Goal: Task Accomplishment & Management: Use online tool/utility

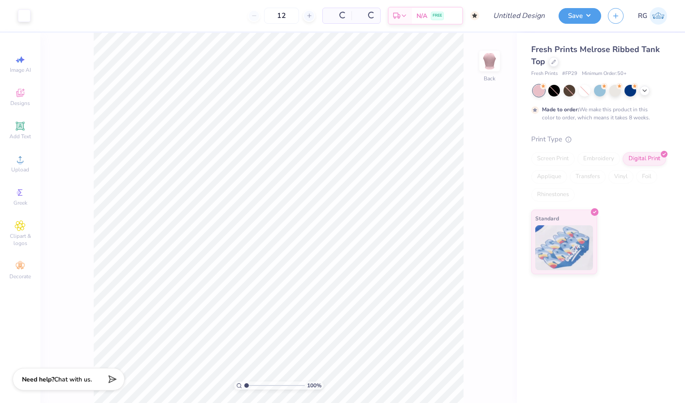
type input "50"
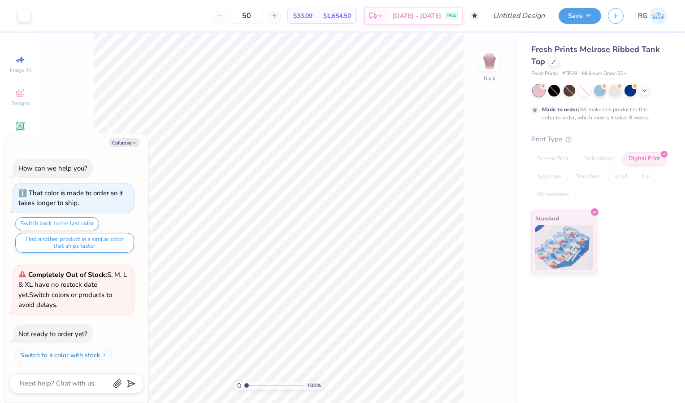
scroll to position [17, 0]
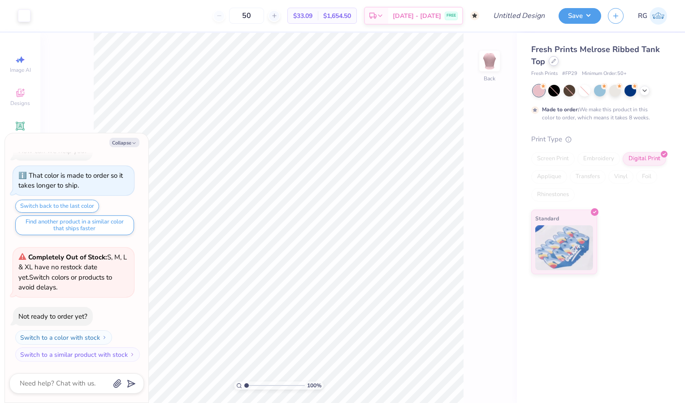
click at [555, 61] on icon at bounding box center [554, 61] width 4 height 4
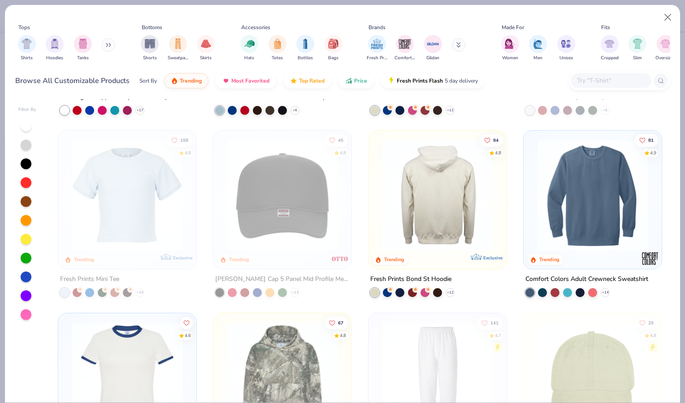
scroll to position [1249, 0]
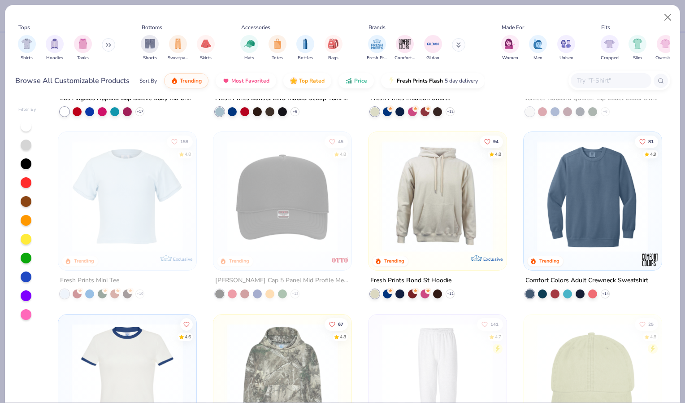
click at [433, 181] on img at bounding box center [438, 196] width 120 height 111
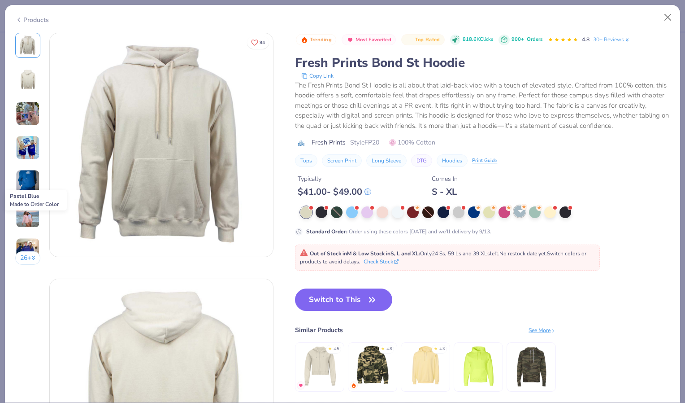
click at [523, 217] on div at bounding box center [520, 211] width 12 height 12
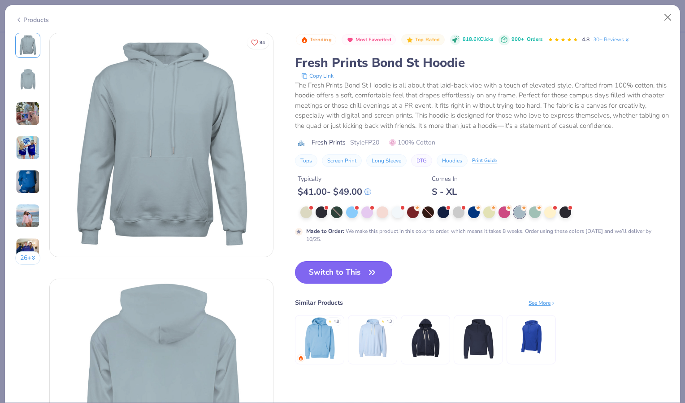
click at [356, 283] on button "Switch to This" at bounding box center [343, 272] width 97 height 22
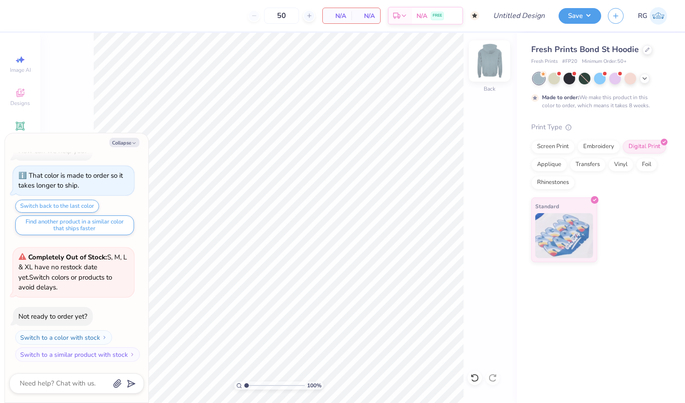
click at [492, 62] on img at bounding box center [490, 61] width 36 height 36
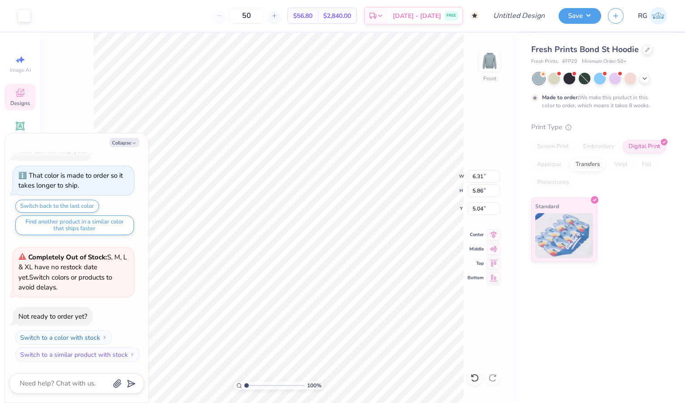
type textarea "x"
type input "11.85"
type input "11.01"
type textarea "x"
type input "5.99"
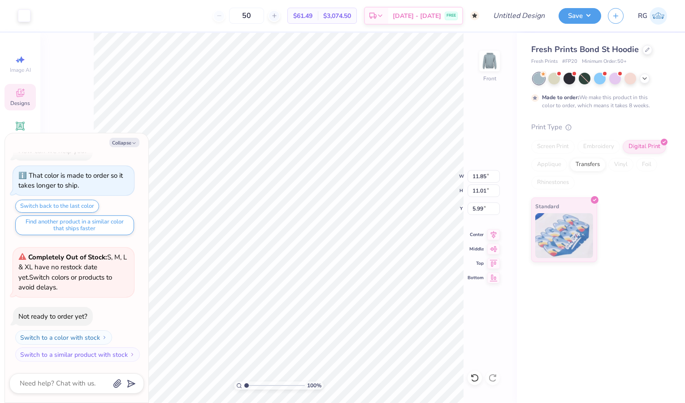
type textarea "x"
type input "14.54"
type input "13.51"
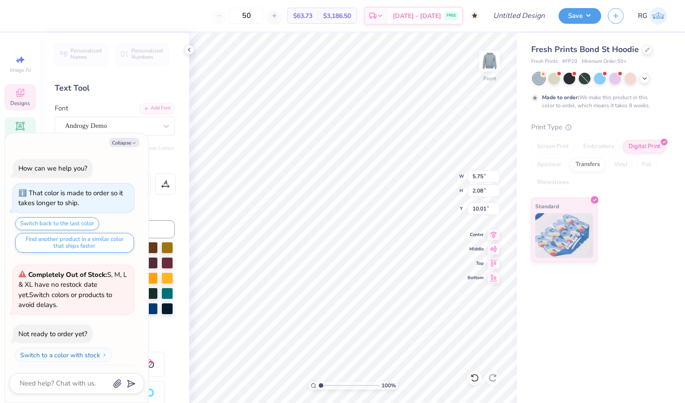
scroll to position [8, 1]
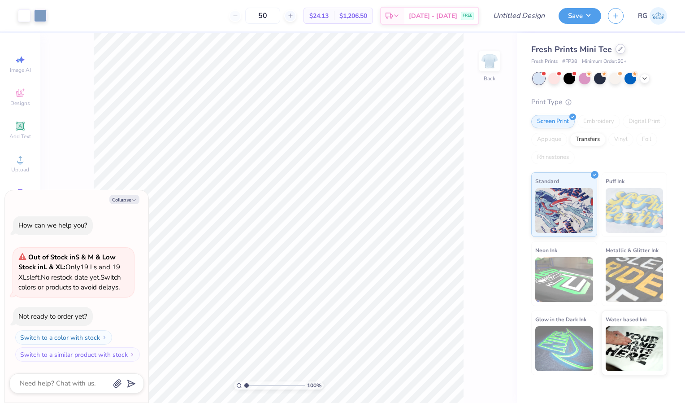
click at [621, 46] on div at bounding box center [621, 49] width 10 height 10
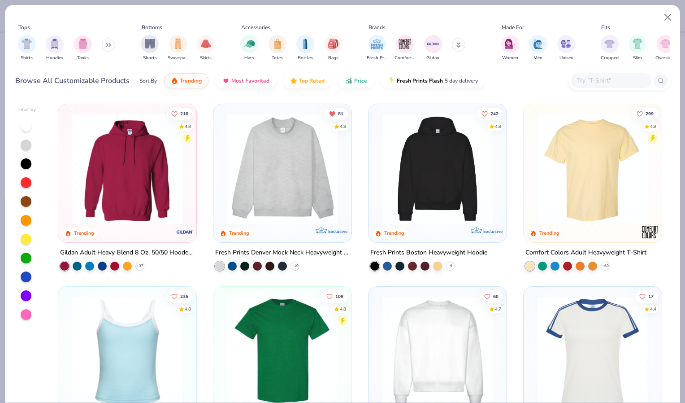
click at [151, 168] on img at bounding box center [127, 168] width 120 height 111
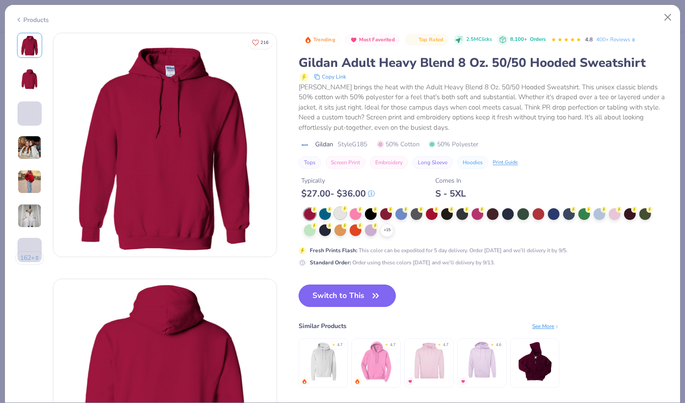
click at [341, 212] on div at bounding box center [340, 213] width 12 height 12
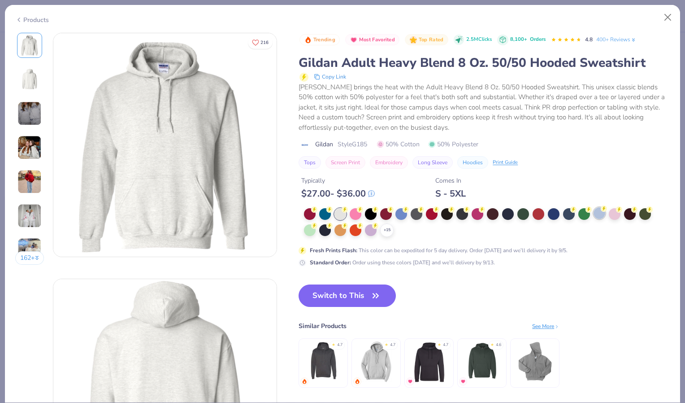
click at [601, 216] on div at bounding box center [600, 213] width 12 height 12
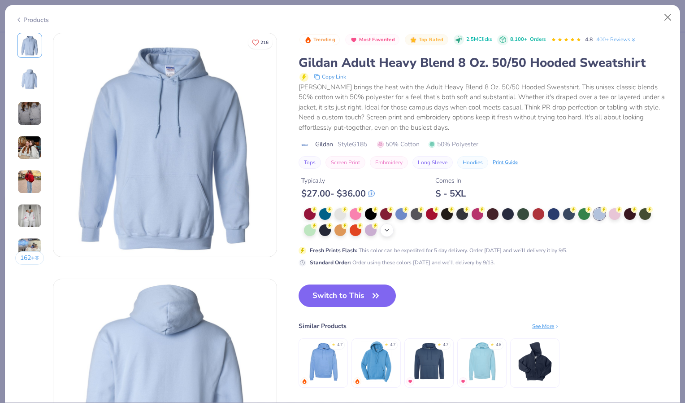
click at [388, 230] on polyline at bounding box center [387, 230] width 4 height 2
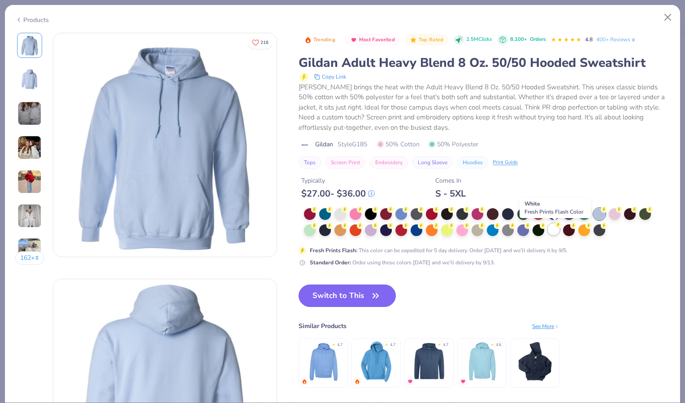
click at [555, 229] on div at bounding box center [554, 229] width 12 height 12
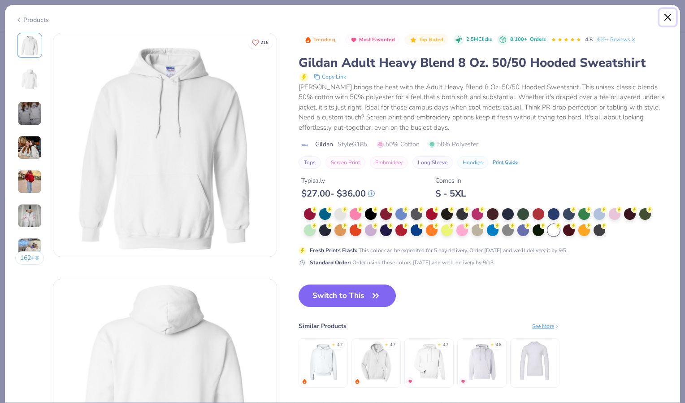
click at [673, 20] on button "Close" at bounding box center [668, 17] width 17 height 17
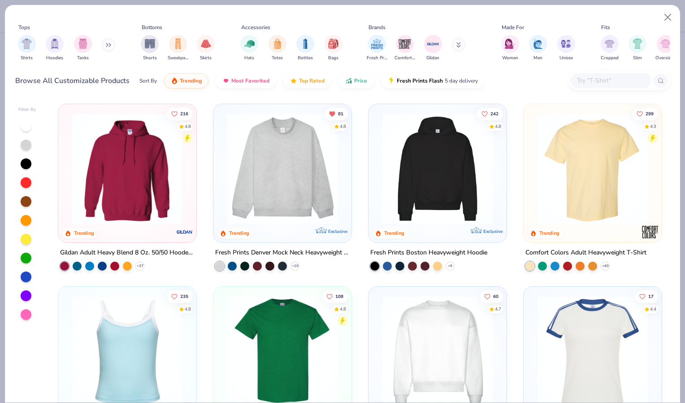
click at [146, 157] on img at bounding box center [127, 168] width 120 height 111
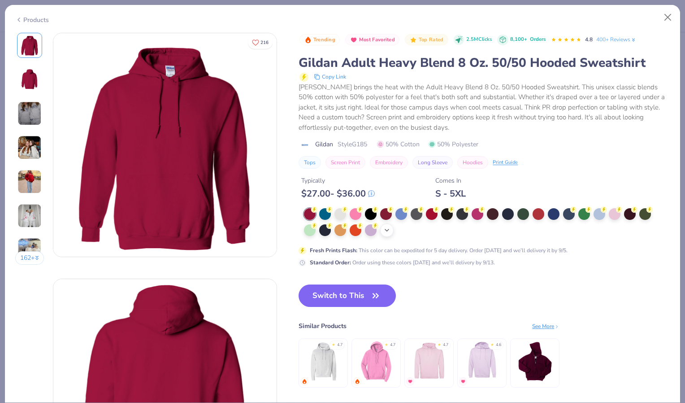
click at [391, 229] on div "+ 15" at bounding box center [386, 229] width 13 height 13
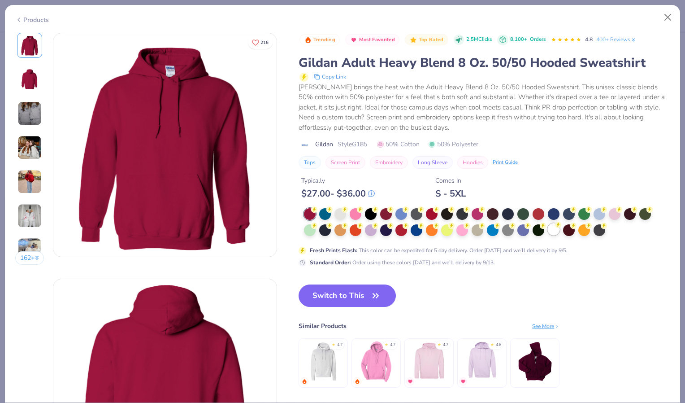
click at [553, 232] on div at bounding box center [554, 229] width 12 height 12
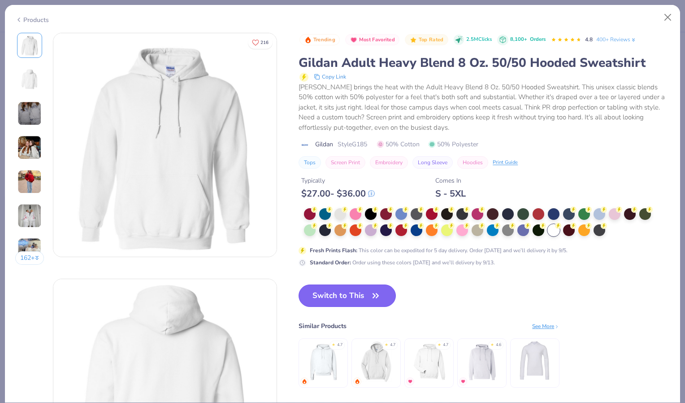
click at [360, 296] on button "Switch to This" at bounding box center [347, 295] width 97 height 22
click at [363, 294] on button "Switch to This" at bounding box center [347, 295] width 97 height 22
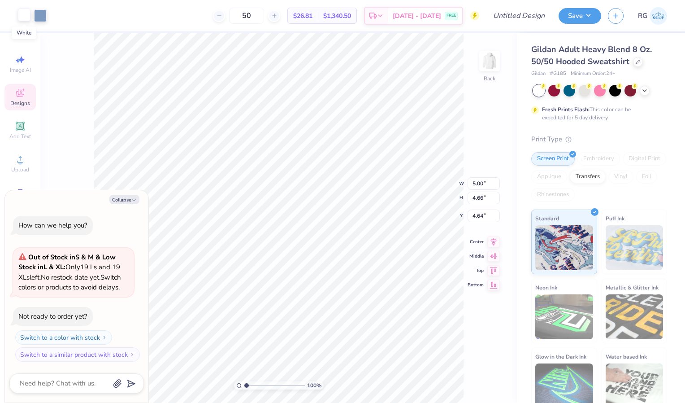
click at [20, 17] on div at bounding box center [24, 15] width 13 height 13
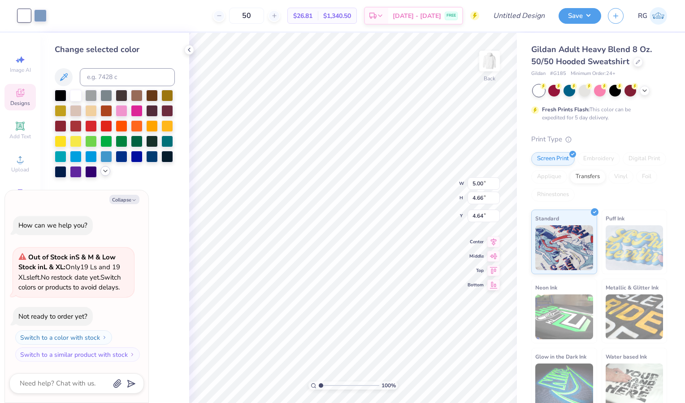
click at [102, 172] on icon at bounding box center [105, 170] width 7 height 7
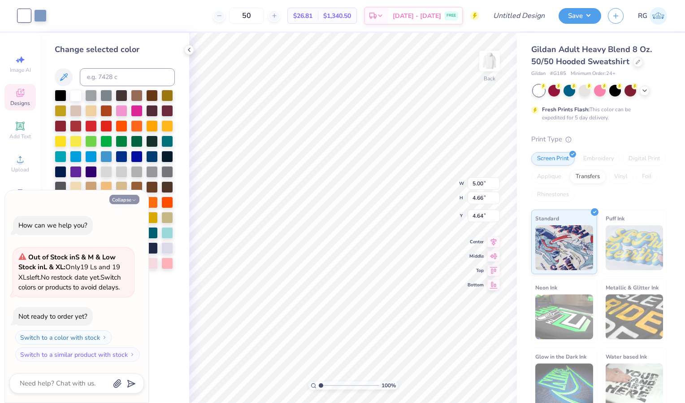
click at [126, 202] on button "Collapse" at bounding box center [124, 199] width 30 height 9
type textarea "x"
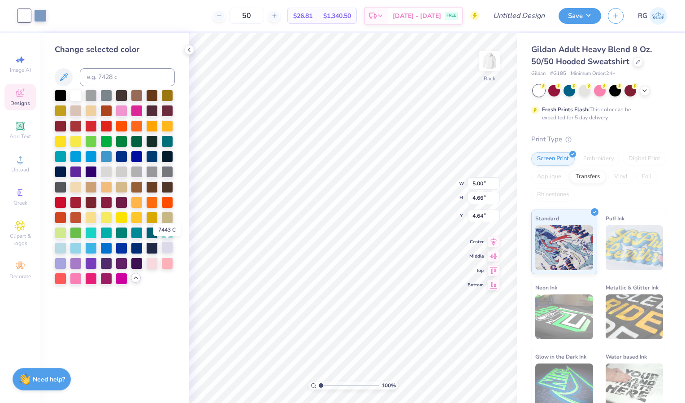
click at [169, 253] on div at bounding box center [167, 247] width 12 height 12
click at [59, 266] on div at bounding box center [61, 262] width 12 height 12
click at [34, 13] on div at bounding box center [40, 15] width 13 height 13
click at [75, 247] on div at bounding box center [76, 247] width 12 height 12
click at [474, 377] on icon at bounding box center [474, 377] width 9 height 9
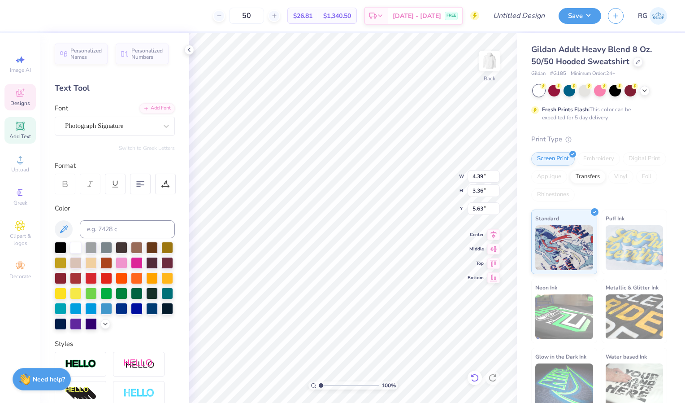
scroll to position [8, 1]
type textarea "i"
type textarea "Theta"
type input "1.59"
type input "0.34"
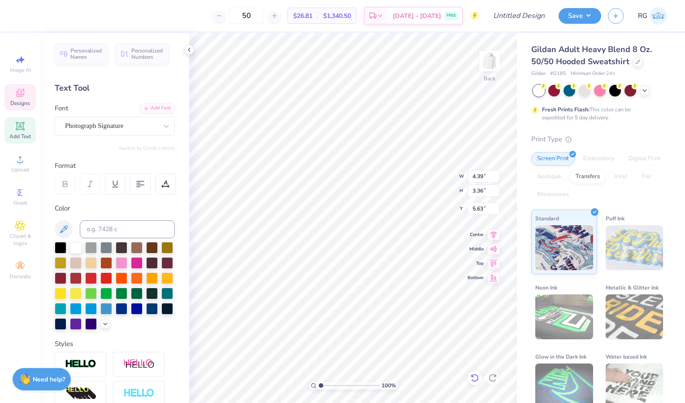
type input "7.60"
type textarea "1807"
type input "8.65"
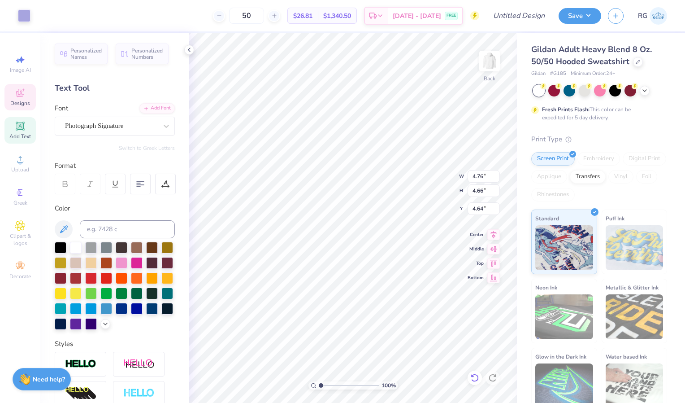
type input "8.47"
type input "4.09"
type input "0.50"
type input "6.72"
type input "3.77"
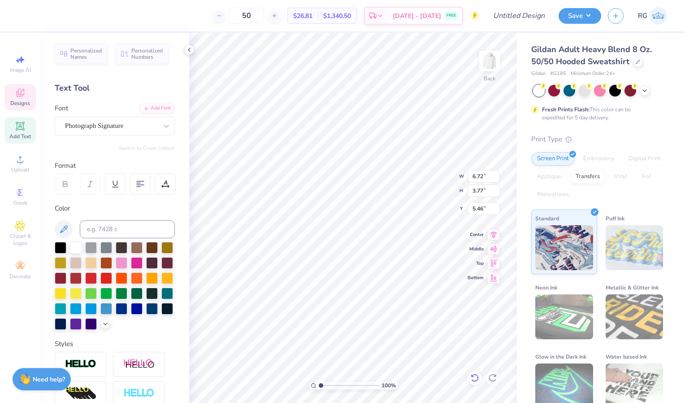
type input "5.88"
type input "8.65"
type input "8.47"
type input "0.50"
type input "12.38"
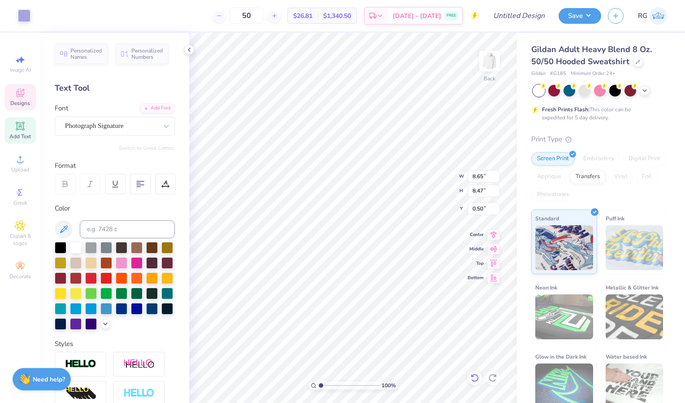
type input "12.13"
type input "1.87"
type input "6.72"
type input "3.77"
type input "7.25"
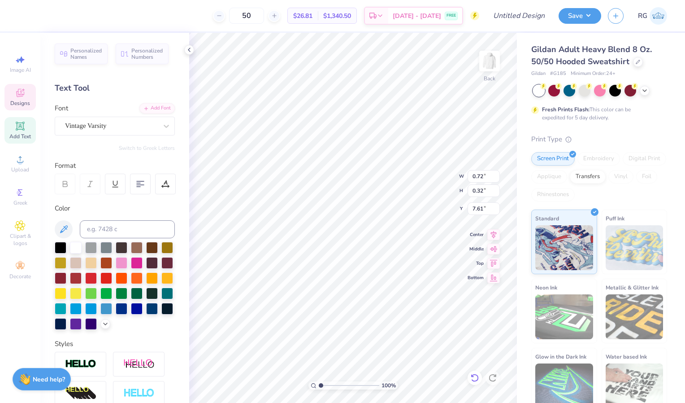
type input "13.42"
type input "4.11"
type input "1.84"
type input "11.97"
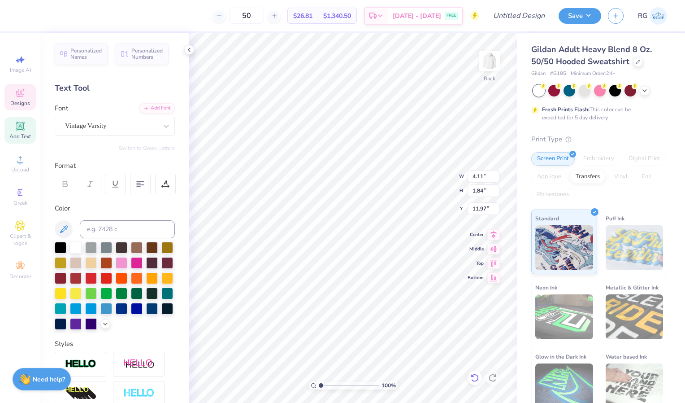
type textarea "1870"
type input "10.53"
type input "2.54"
type input "1.14"
type input "9.88"
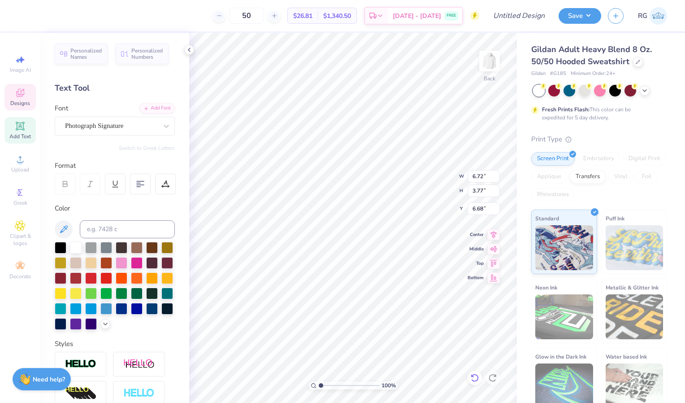
type input "6.68"
type input "2.54"
type input "1.14"
type input "9.88"
click at [490, 63] on img at bounding box center [490, 61] width 36 height 36
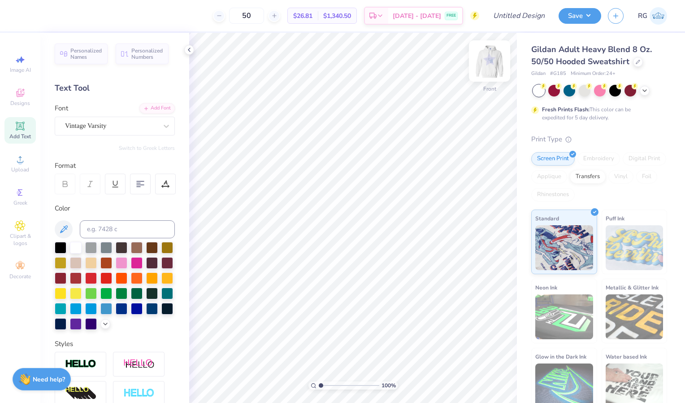
click at [499, 62] on img at bounding box center [490, 61] width 36 height 36
click at [495, 60] on img at bounding box center [490, 61] width 36 height 36
type textarea "Bucknell Univerity"
type input "1.15"
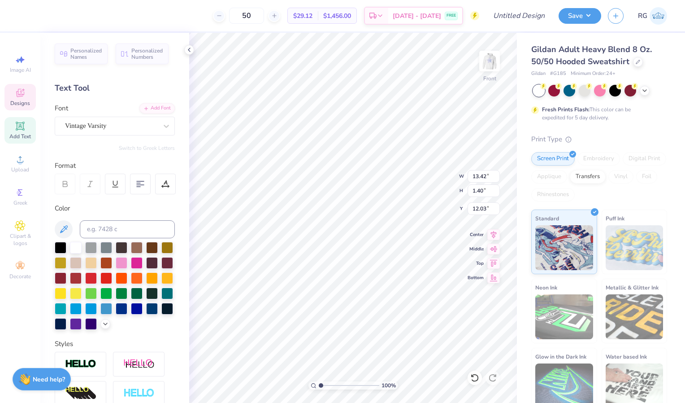
type input "12.16"
type input "13.45"
type input "1.60"
type input "11.93"
type input "13.42"
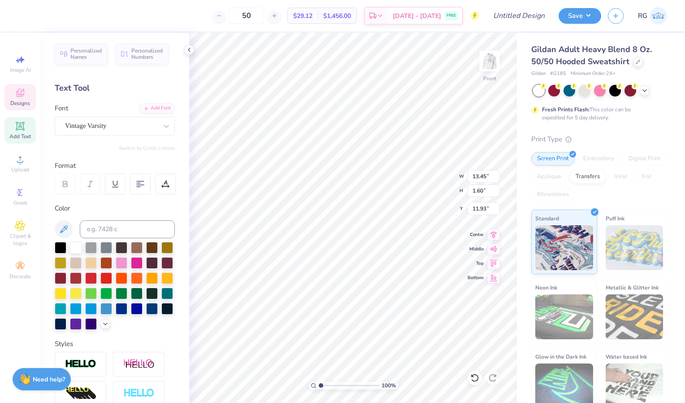
type input "1.11"
type input "12.18"
type input "6.50"
click at [421, 171] on div "100 % Front W 13.42 13.42 " H 1.11 1.11 " Y 6.50 6.50 " Center Middle Top Bottom" at bounding box center [353, 218] width 328 height 370
click at [422, 169] on div "100 % Front W 13.42 13.42 " H 1.11 1.11 " Y 6.50 6.50 " Center Middle Top Bottom" at bounding box center [353, 218] width 328 height 370
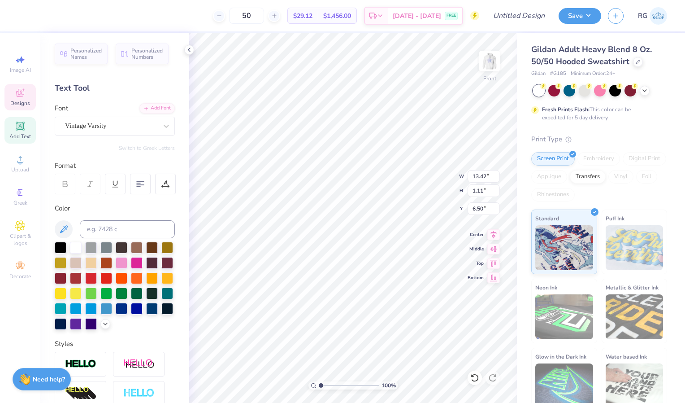
scroll to position [7, 1]
click at [423, 169] on div "100 % Front W 13.42 13.42 " H 1.11 1.11 " Y 6.50 6.50 " Center Middle Top Bottom" at bounding box center [353, 218] width 328 height 370
type textarea "Bucknell University 2025"
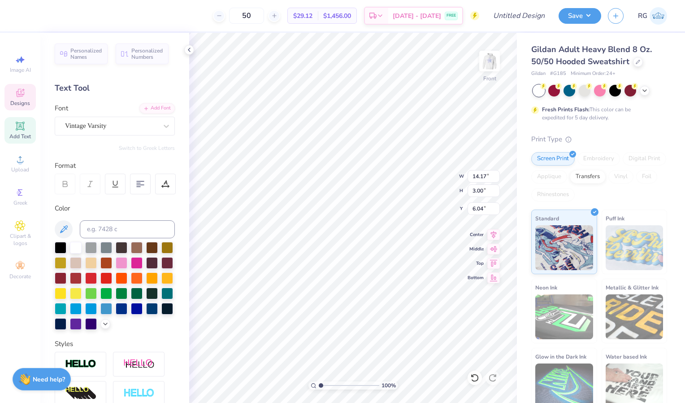
type textarea "Bucknell University 2025"
type input "6.00"
click at [488, 63] on img at bounding box center [490, 61] width 36 height 36
click at [488, 67] on img at bounding box center [490, 61] width 36 height 36
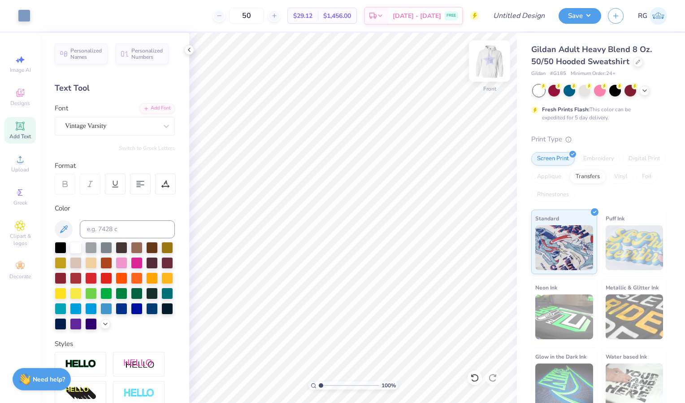
click at [493, 61] on img at bounding box center [490, 61] width 36 height 36
type input "1.44"
type input "1.87"
type input "5.66"
type input "8.56"
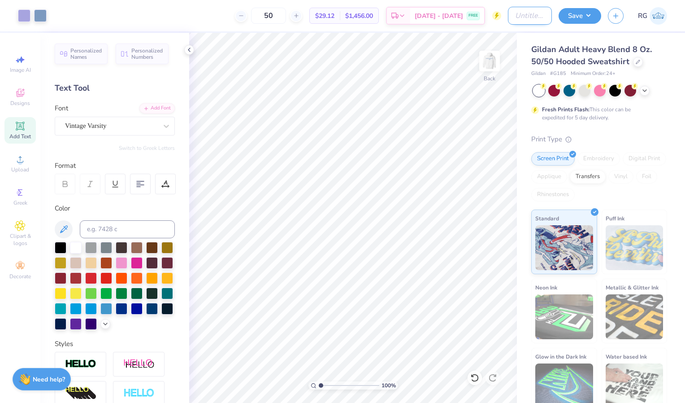
click at [519, 17] on input "Design Title" at bounding box center [530, 16] width 44 height 18
click at [571, 16] on button "Save" at bounding box center [580, 15] width 43 height 16
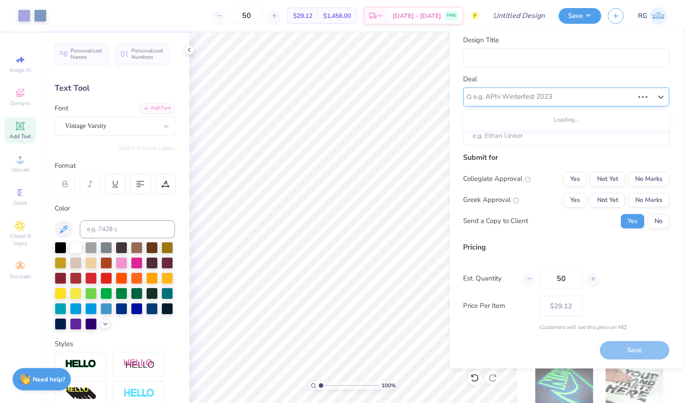
click at [535, 103] on div "e.g. APhi Winterfest 2023" at bounding box center [554, 97] width 162 height 14
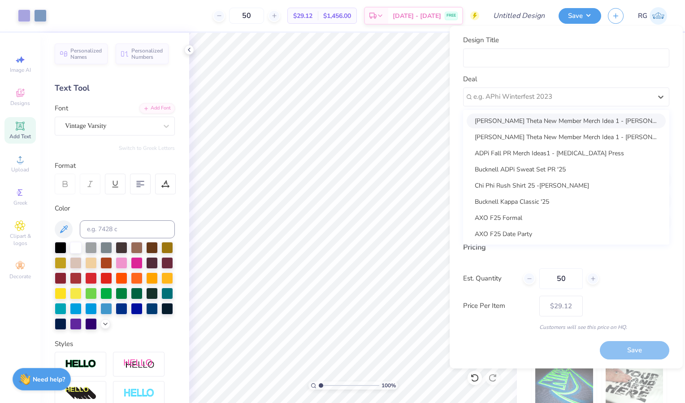
click at [534, 125] on div "Bucknell Theta New Member Merch Idea 1 - Cassandra Smith" at bounding box center [566, 120] width 199 height 15
type input "Cassandra Smith"
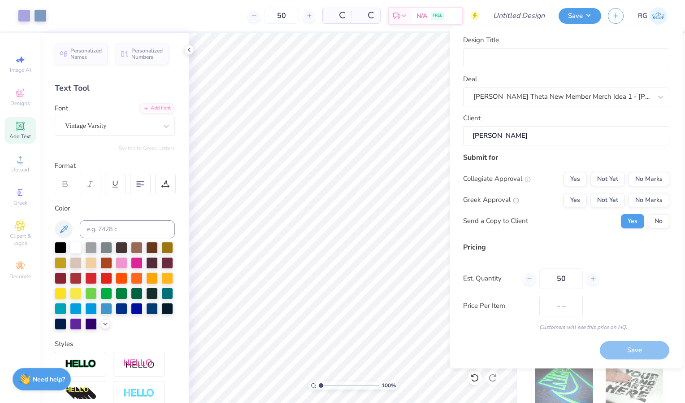
type input "$34.53"
click at [517, 57] on input "Design Title" at bounding box center [566, 57] width 206 height 19
type input "B"
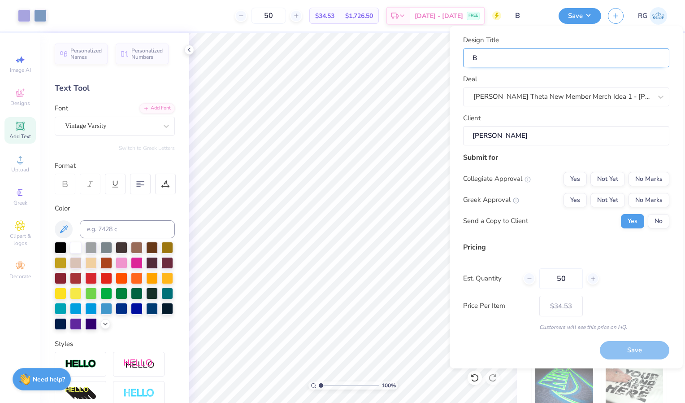
type input "Bu"
type input "Buc"
type input "Buck"
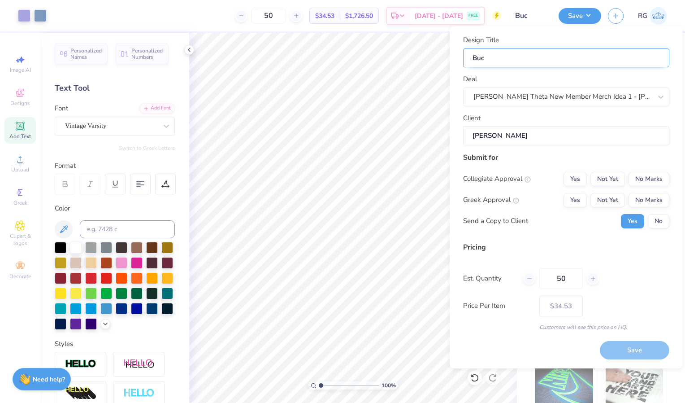
type input "Buck"
type input "Buckn"
type input "Buckne"
type input "Bucknel"
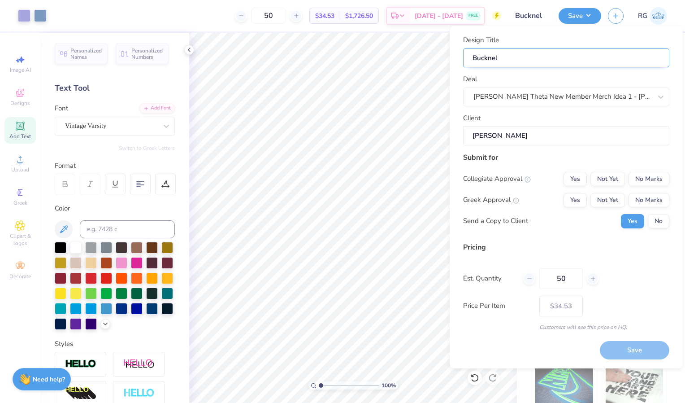
type input "Bucknell"
type input "Bucknell N"
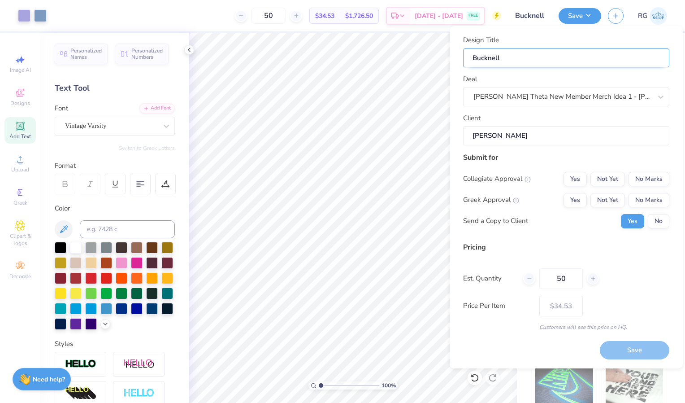
type input "Bucknell N"
type input "Bucknell Ne"
type input "Bucknell New"
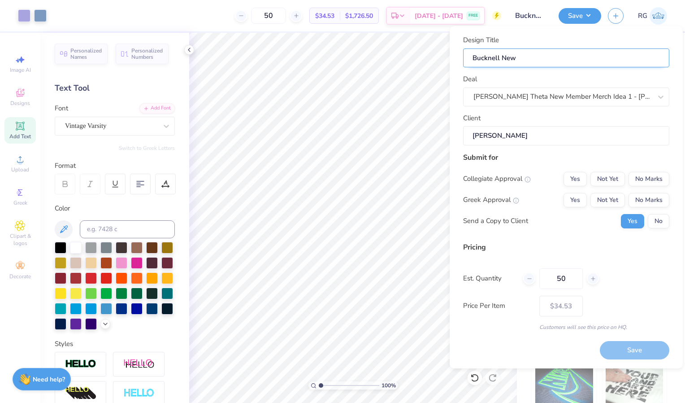
type input "Bucknell New"
type input "Bucknell Ne"
type input "Bucknell N"
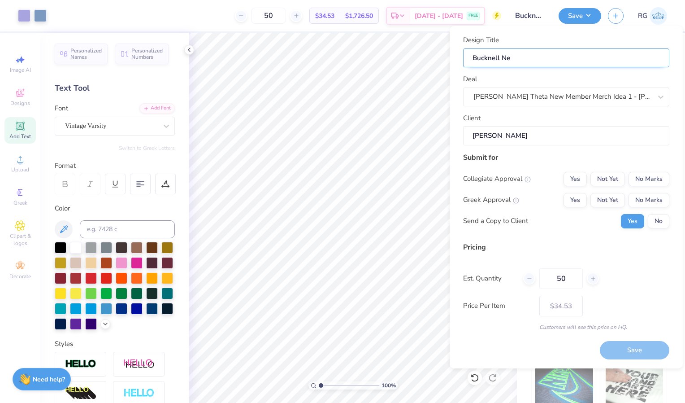
type input "Bucknell N"
type input "Bucknell"
type input "Bucknell T"
type input "Bucknell Th"
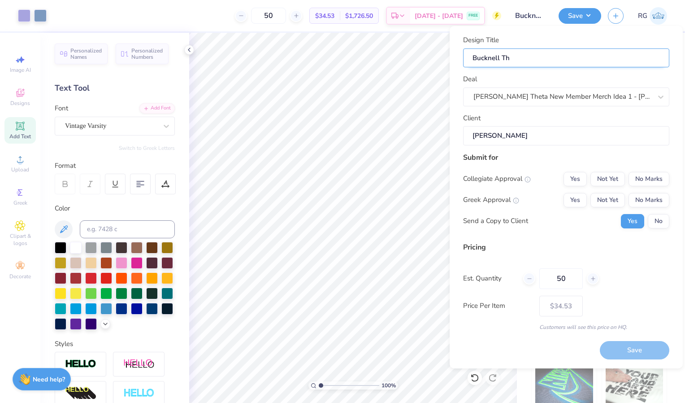
type input "Bucknell The"
type input "Bucknell Thet"
type input "Bucknell Theta"
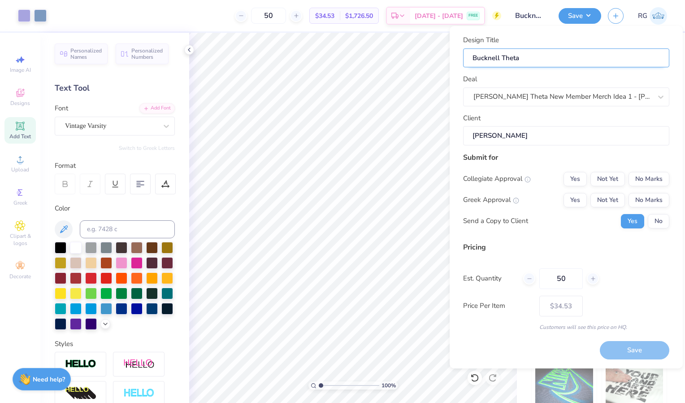
type input "Bucknell Theta NM Merch"
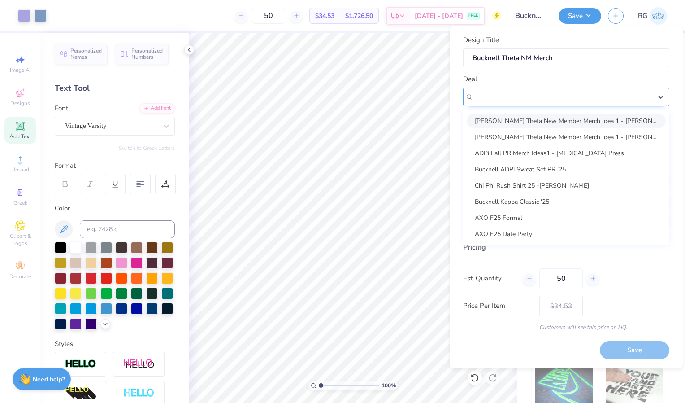
click at [525, 99] on div "Bucknell Theta New Member Merch Idea 1 - Cassandra Smith" at bounding box center [562, 96] width 178 height 10
click at [524, 124] on div "Bucknell Theta New Member Merch Idea 1 - Cassandra Smith" at bounding box center [566, 120] width 199 height 15
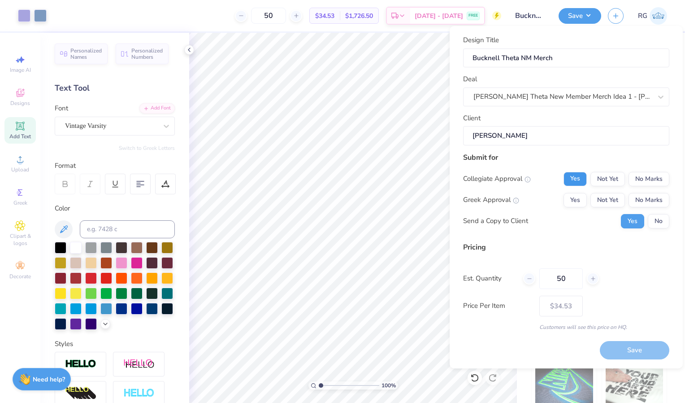
click at [574, 173] on button "Yes" at bounding box center [575, 179] width 23 height 14
click at [574, 194] on button "Yes" at bounding box center [575, 200] width 23 height 14
click at [636, 351] on button "Save" at bounding box center [634, 350] width 69 height 18
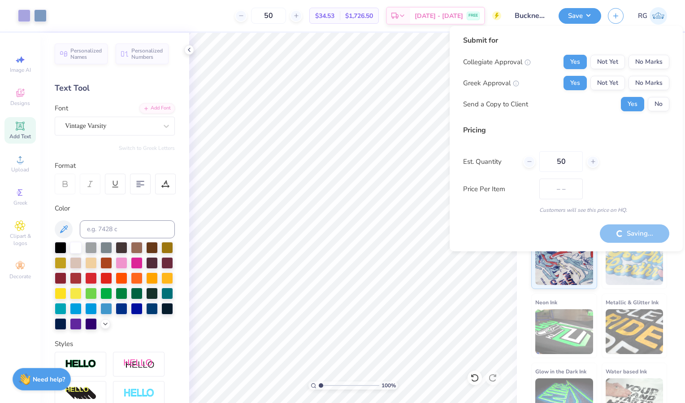
type input "$29.12"
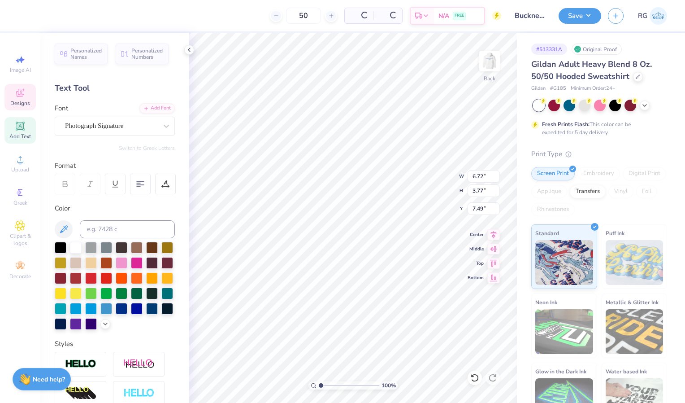
type input "7.49"
type input "9.80"
type input "5.50"
type input "5.19"
type input "2.54"
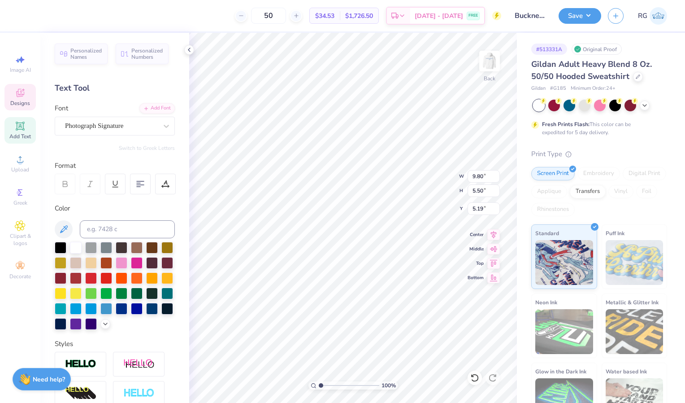
type input "1.14"
type input "10.68"
type input "9.80"
type input "5.50"
type input "6.68"
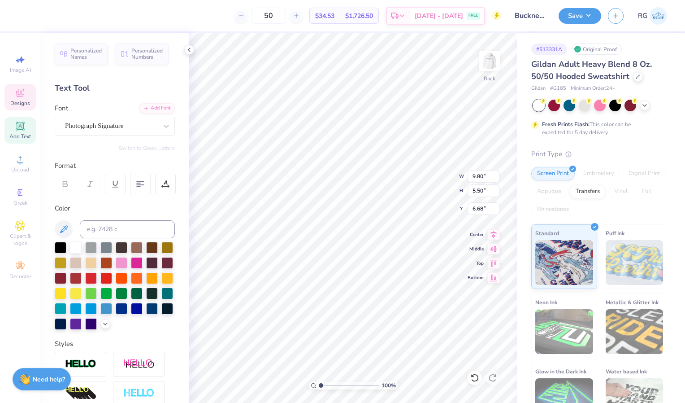
type input "9.91"
type input "6.85"
type input "5.96"
type input "8.65"
type input "5.98"
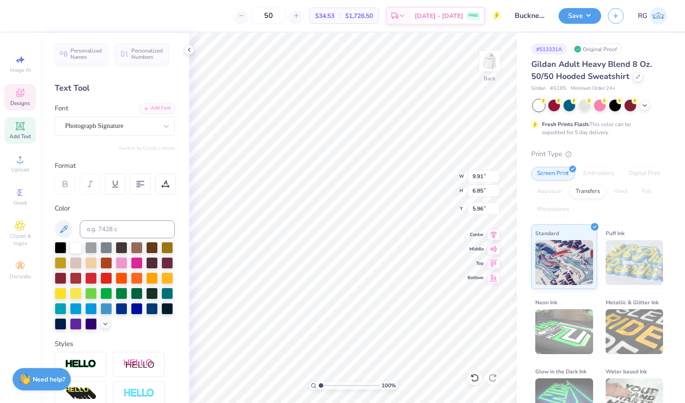
type input "6.28"
type input "2.54"
type input "1.14"
type input "6.68"
click at [576, 17] on button "Save" at bounding box center [580, 15] width 43 height 16
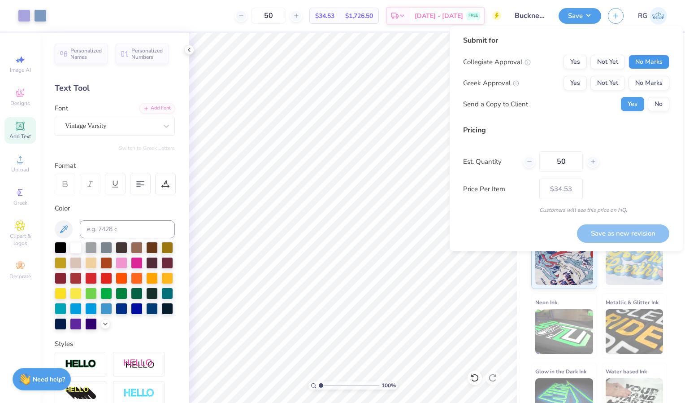
click at [636, 60] on button "No Marks" at bounding box center [649, 62] width 41 height 14
click at [579, 86] on button "Yes" at bounding box center [575, 83] width 23 height 14
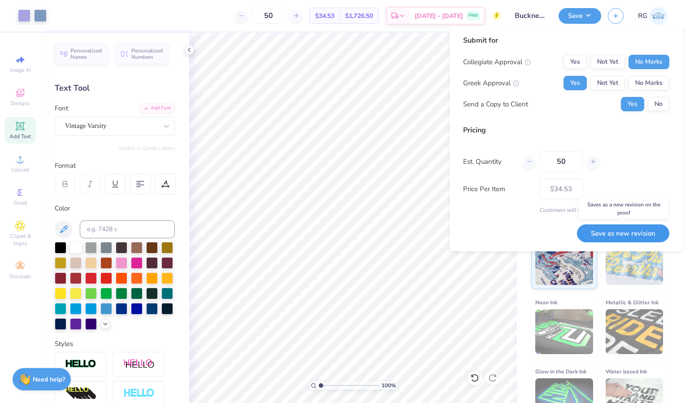
click at [634, 236] on button "Save as new revision" at bounding box center [623, 233] width 92 height 18
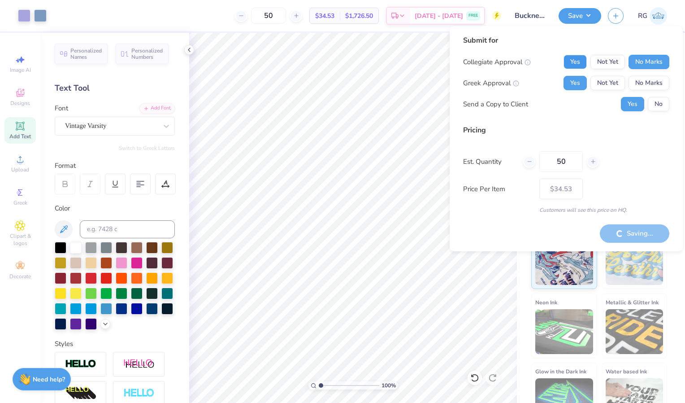
click at [570, 63] on button "Yes" at bounding box center [575, 62] width 23 height 14
type input "– –"
